Goal: Transaction & Acquisition: Purchase product/service

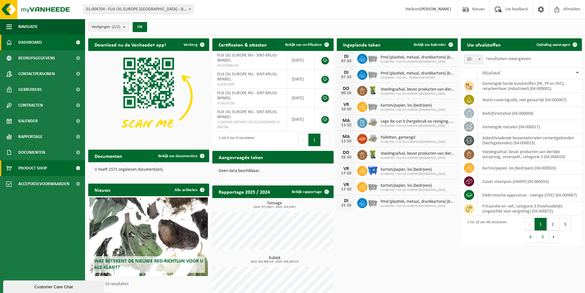
click at [57, 169] on link "Product Shop" at bounding box center [42, 169] width 85 height 16
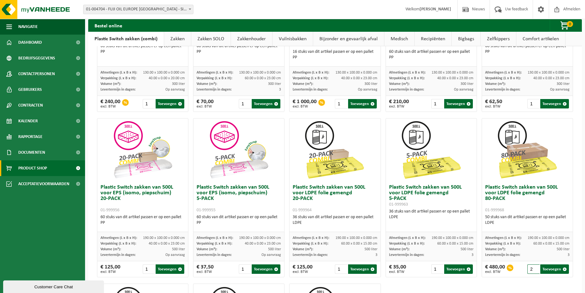
click at [529, 268] on input "2" at bounding box center [533, 269] width 12 height 9
click at [530, 268] on input "3" at bounding box center [533, 269] width 12 height 9
click at [530, 268] on input "4" at bounding box center [533, 269] width 12 height 9
click at [543, 269] on button "Toevoegen" at bounding box center [554, 269] width 29 height 9
type input "1"
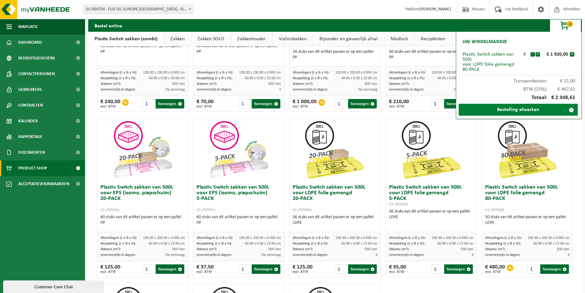
click at [514, 112] on link "Bestelling afwerken" at bounding box center [517, 110] width 119 height 12
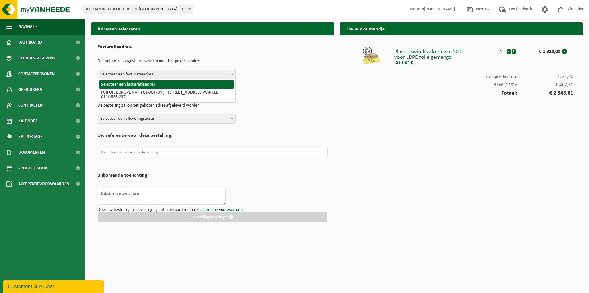
click at [234, 74] on span at bounding box center [232, 74] width 6 height 8
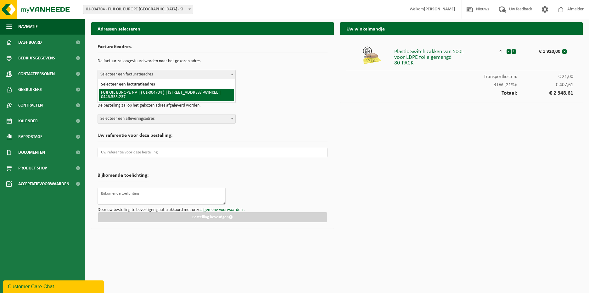
select select "201"
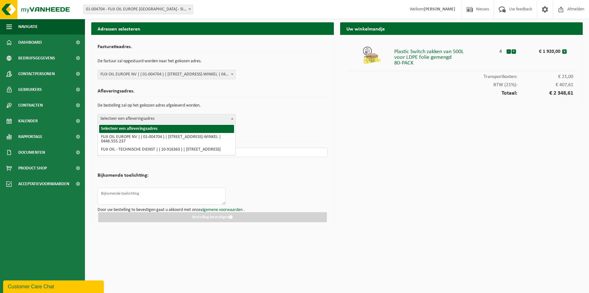
click at [231, 117] on span at bounding box center [232, 119] width 6 height 8
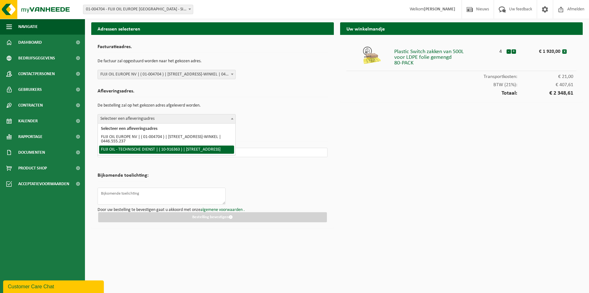
select select "127506"
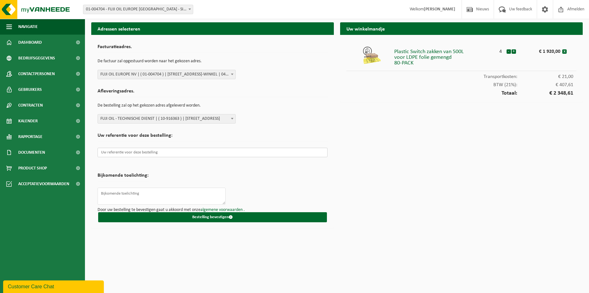
drag, startPoint x: 179, startPoint y: 153, endPoint x: 197, endPoint y: 153, distance: 17.3
click at [180, 153] on input "text" at bounding box center [213, 152] width 230 height 9
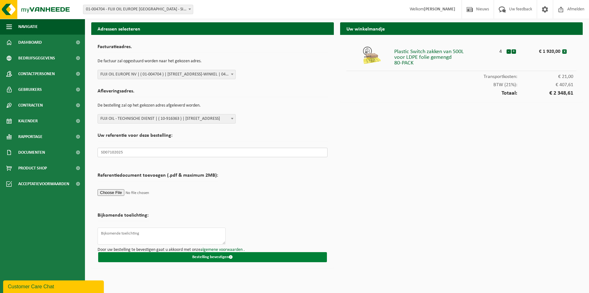
type input "SD07102025"
click at [205, 259] on button "Bestelling bevestigen" at bounding box center [212, 258] width 229 height 10
